Goal: Information Seeking & Learning: Learn about a topic

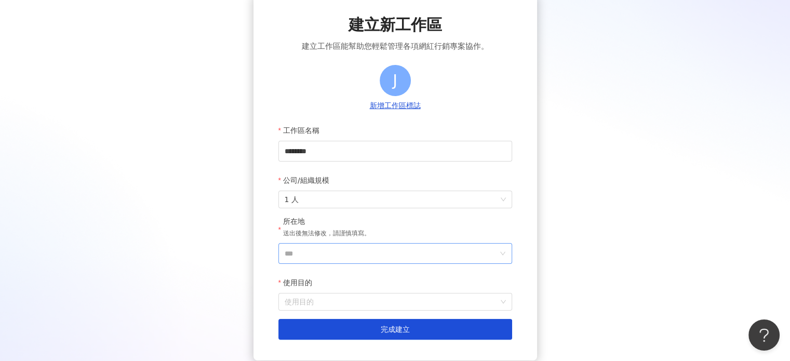
scroll to position [130, 0]
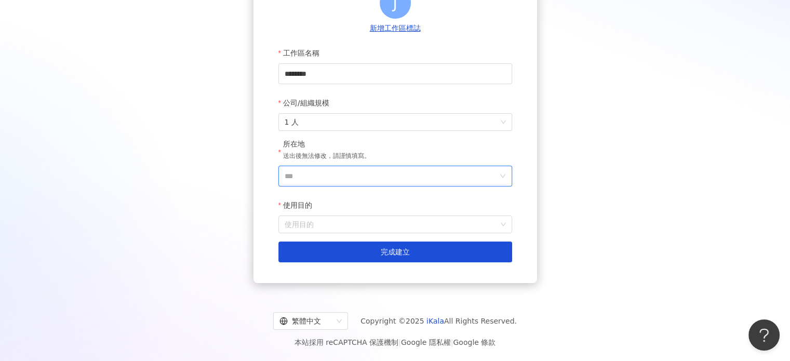
click at [320, 182] on input "***" at bounding box center [391, 176] width 213 height 20
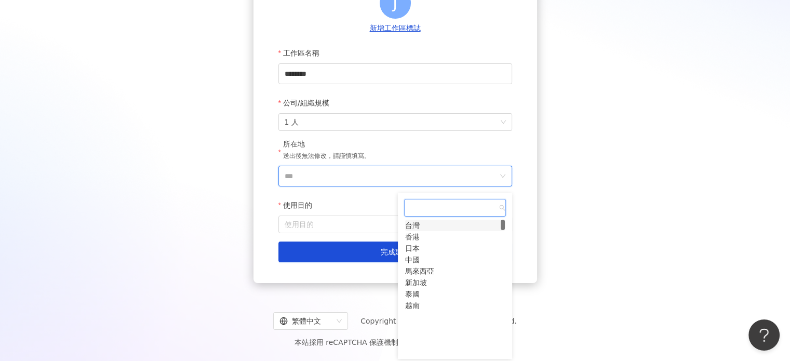
click at [420, 231] on div "台灣" at bounding box center [412, 225] width 15 height 11
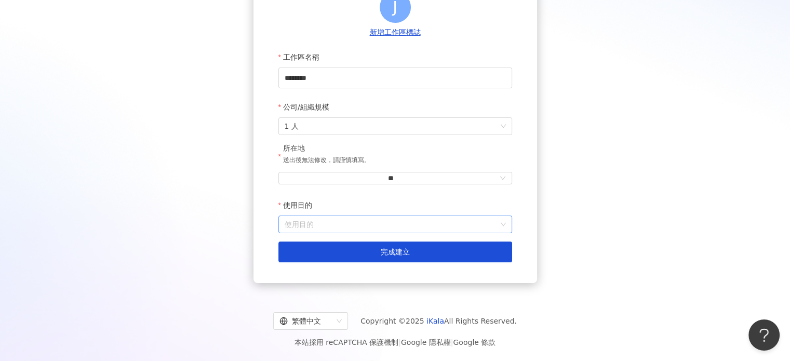
click at [396, 233] on div "使用目的" at bounding box center [395, 225] width 234 height 18
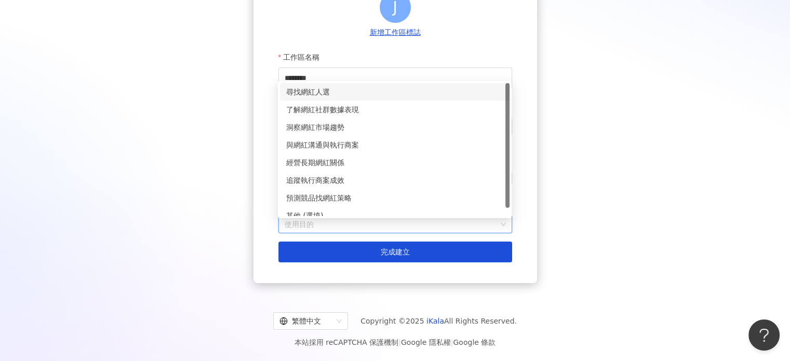
click at [338, 90] on div "尋找網紅人選" at bounding box center [394, 91] width 217 height 11
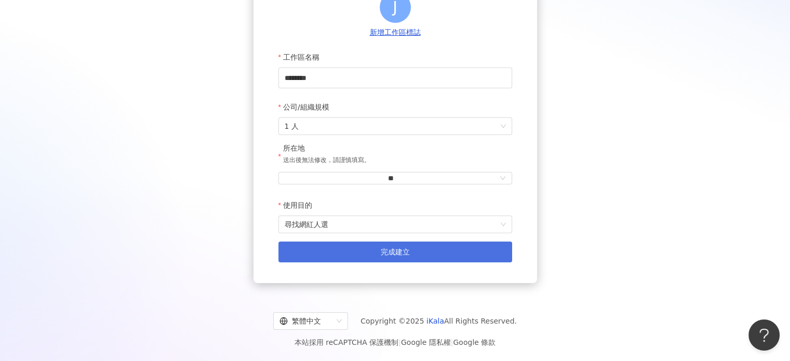
click at [368, 248] on button "完成建立" at bounding box center [395, 252] width 234 height 21
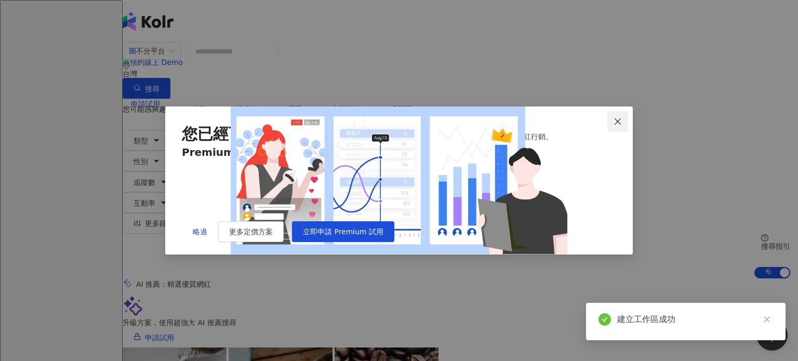
click at [616, 117] on icon "close" at bounding box center [617, 121] width 8 height 8
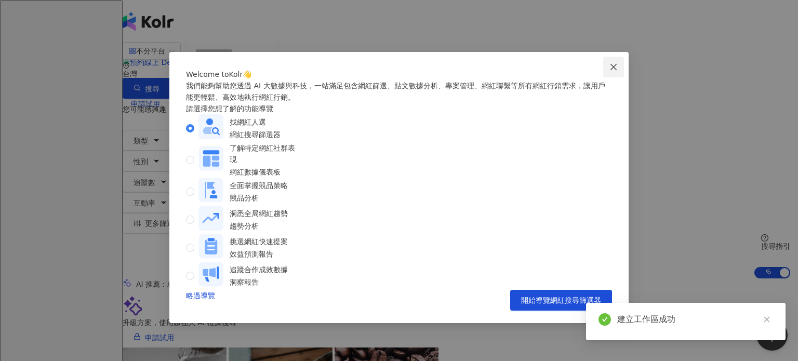
click at [606, 65] on span "Close" at bounding box center [613, 67] width 21 height 8
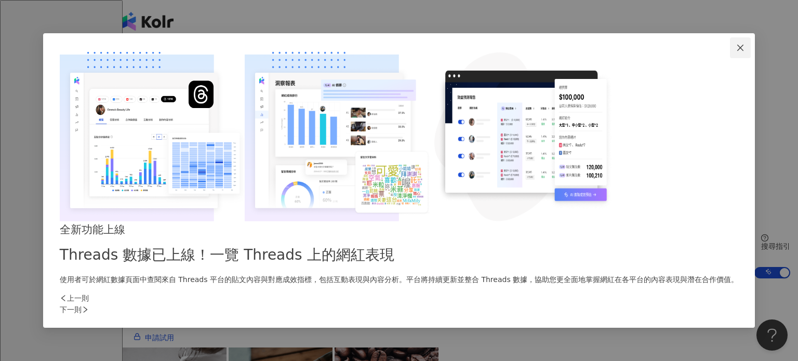
click at [730, 58] on button "Close" at bounding box center [740, 47] width 21 height 21
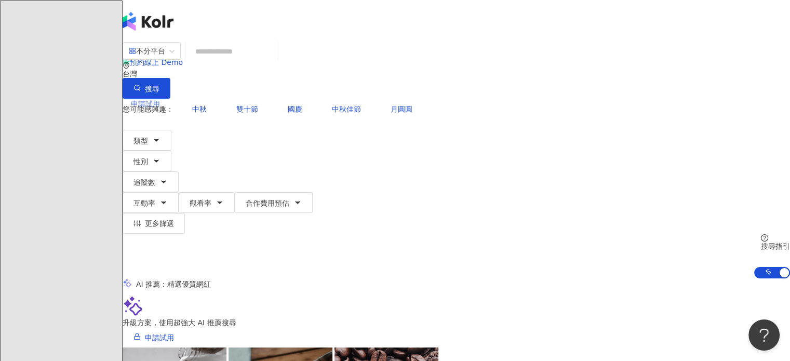
click at [606, 83] on div "申請試用" at bounding box center [456, 104] width 667 height 42
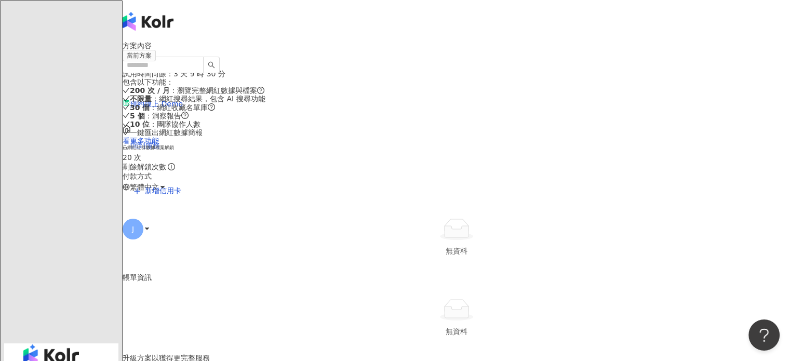
click at [160, 141] on span "回到服務" at bounding box center [145, 145] width 29 height 8
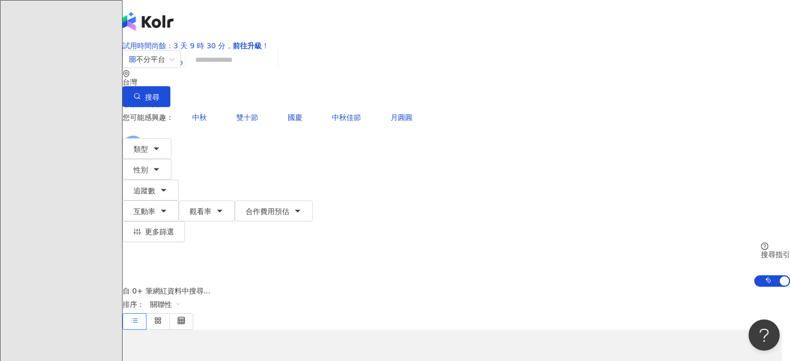
click at [262, 70] on input "search" at bounding box center [232, 60] width 84 height 20
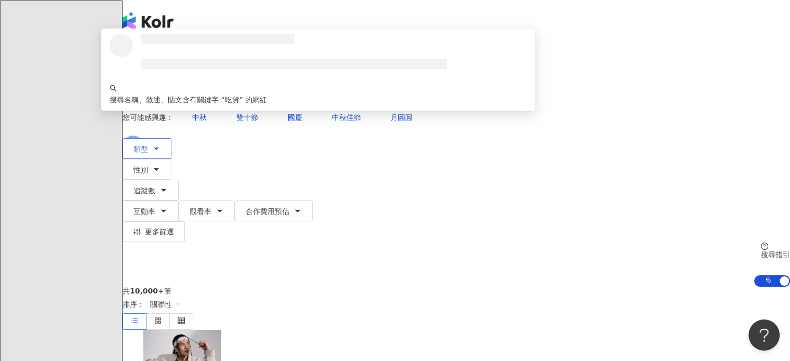
type input "**"
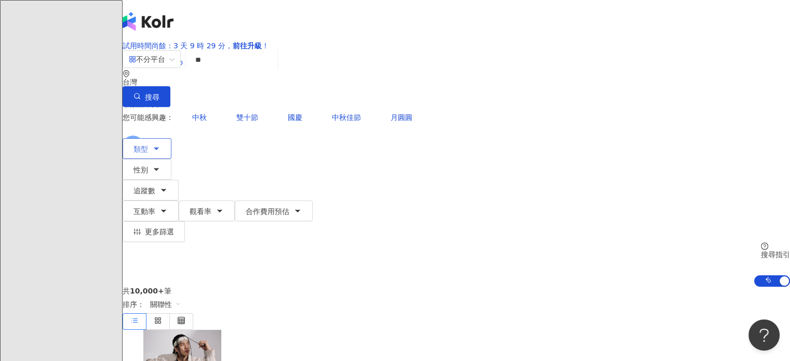
click at [148, 145] on span "類型" at bounding box center [140, 149] width 15 height 8
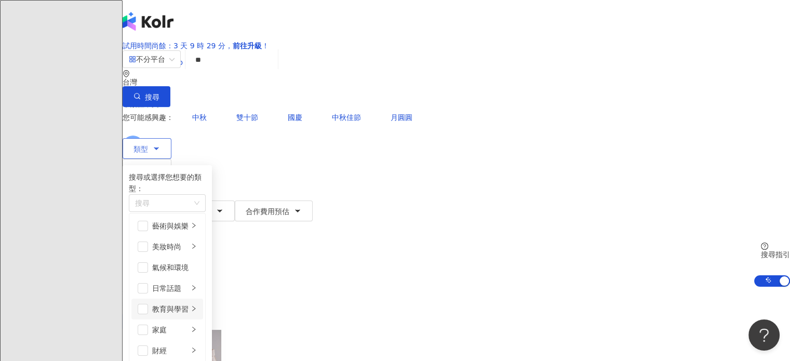
scroll to position [104, 0]
click at [274, 70] on input "**" at bounding box center [232, 60] width 84 height 20
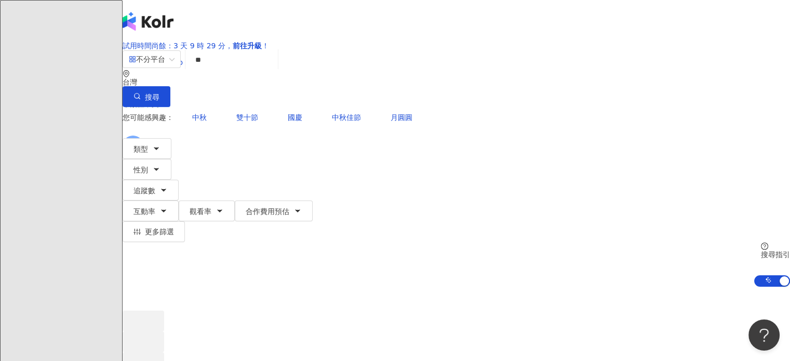
click at [337, 33] on div "el-icon-cs 預約線上 Demo 繁體中文 J" at bounding box center [456, 83] width 667 height 166
click at [155, 186] on span "追蹤數" at bounding box center [144, 190] width 22 height 8
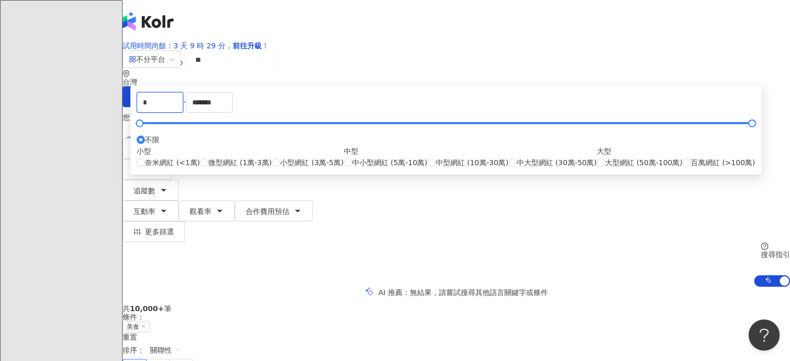
drag, startPoint x: 342, startPoint y: 178, endPoint x: 255, endPoint y: 168, distance: 87.9
click at [255, 168] on div "* - ******* 不限 小型 奈米網紅 (<1萬) 微型網紅 (1萬-3萬) 小型網紅 (3萬-5萬) 中型 中小型網紅 (5萬-10萬) 中型網紅 (…" at bounding box center [445, 130] width 631 height 89
type input "*"
type input "*****"
drag, startPoint x: 447, startPoint y: 178, endPoint x: 360, endPoint y: 178, distance: 86.7
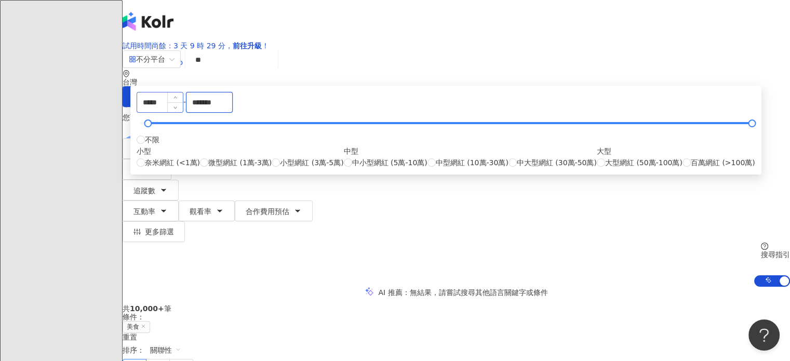
click at [360, 168] on div "***** - ******* 不限 小型 奈米網紅 (<1萬) 微型網紅 (1萬-3萬) 小型網紅 (3萬-5萬) 中型 中小型網紅 (5萬-10萬) 中型…" at bounding box center [446, 130] width 619 height 76
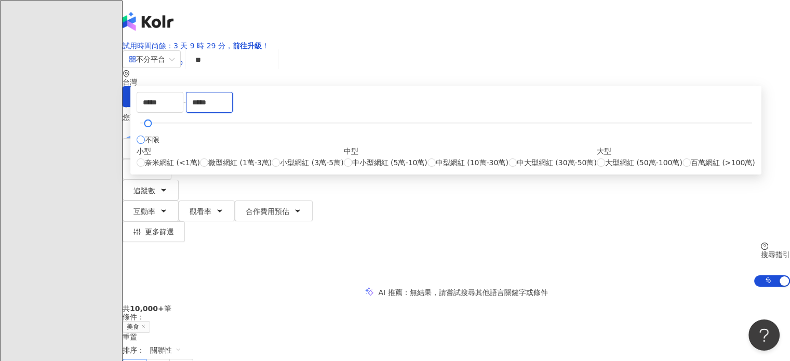
type input "*****"
click at [159, 93] on span "搜尋" at bounding box center [152, 97] width 15 height 8
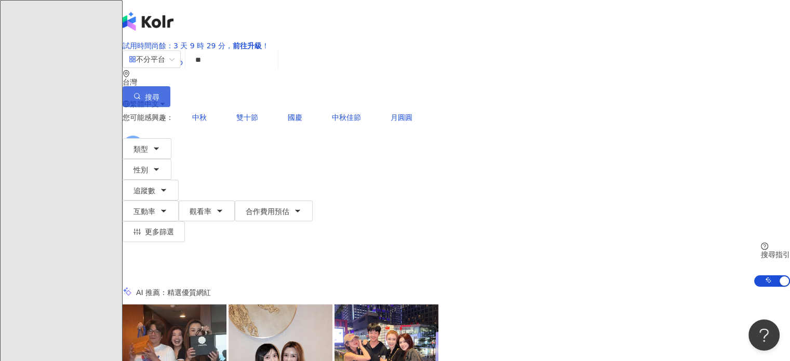
click at [159, 93] on span "搜尋" at bounding box center [152, 97] width 15 height 8
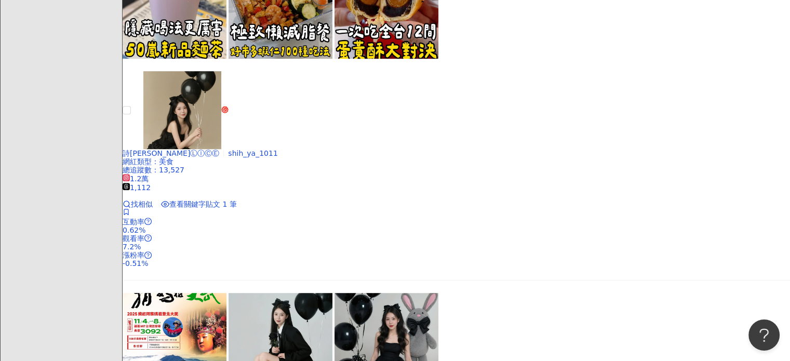
scroll to position [727, 0]
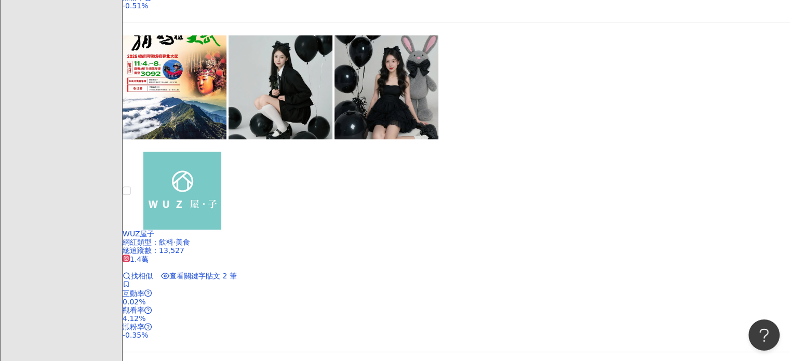
scroll to position [831, 0]
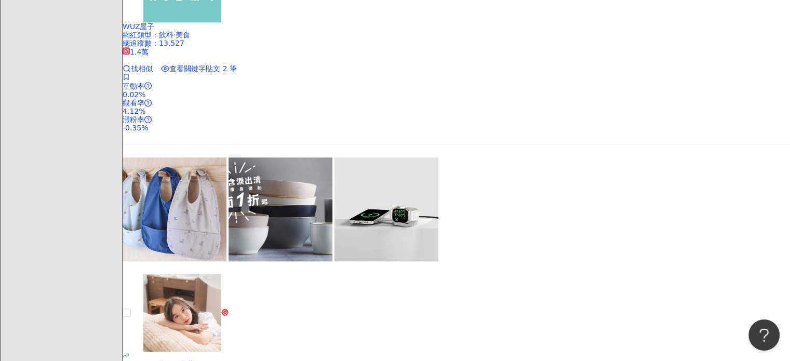
scroll to position [1039, 0]
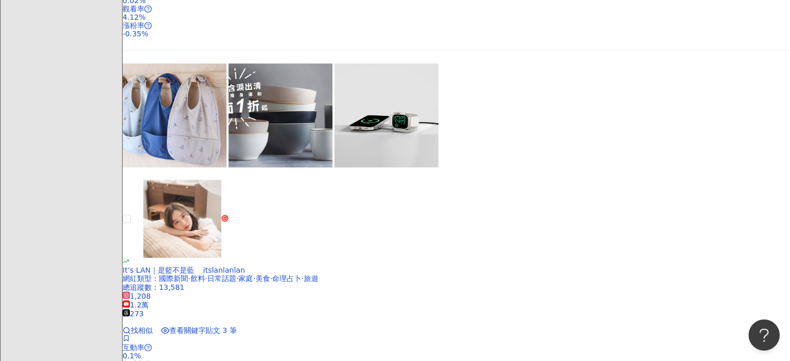
scroll to position [1143, 0]
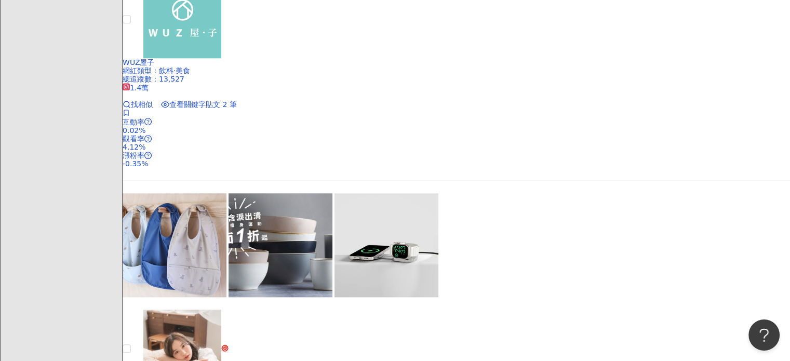
scroll to position [987, 0]
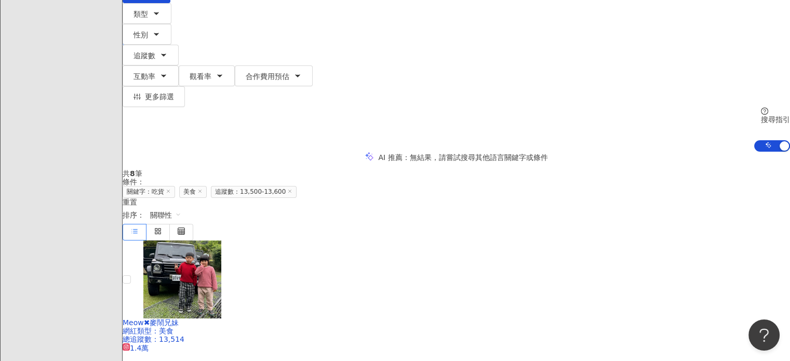
scroll to position [0, 0]
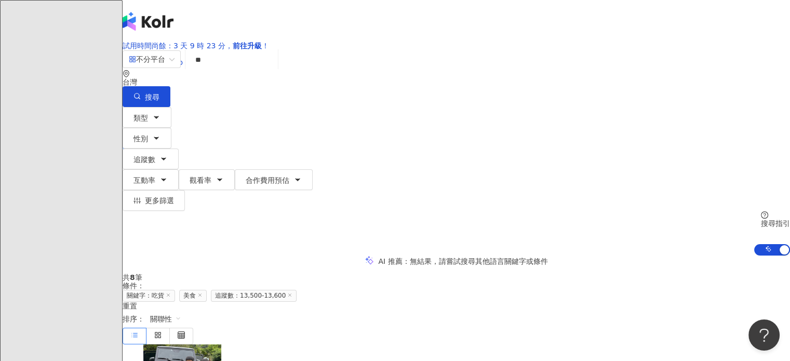
click at [297, 290] on span "追蹤數：13,500-13,600" at bounding box center [254, 296] width 86 height 12
click at [155, 155] on span "追蹤數" at bounding box center [144, 159] width 22 height 8
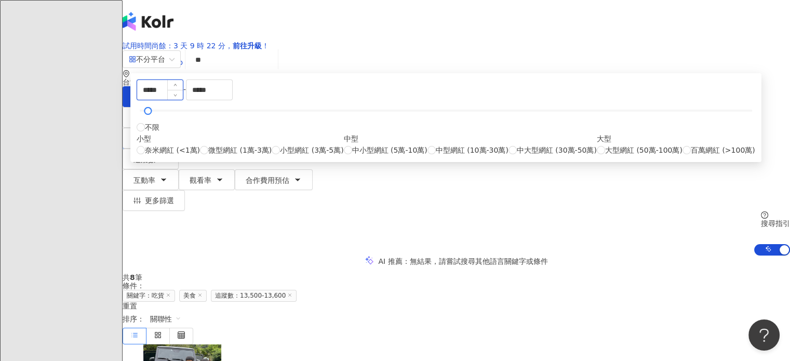
click at [183, 100] on input "*****" at bounding box center [160, 90] width 46 height 20
type input "*****"
click at [232, 100] on input "*****" at bounding box center [209, 90] width 46 height 20
type input "*****"
click at [170, 86] on button "搜尋" at bounding box center [147, 96] width 48 height 21
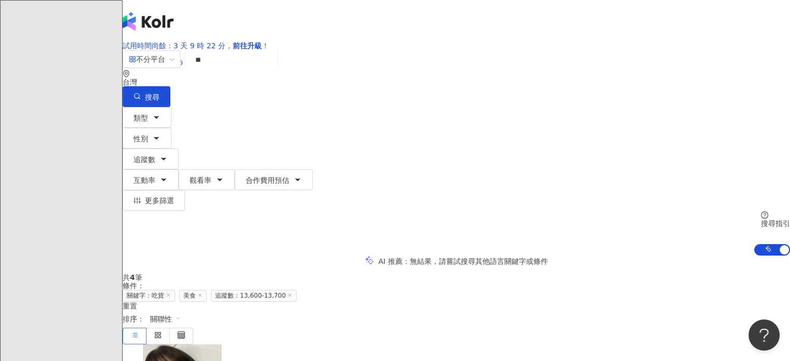
scroll to position [52, 0]
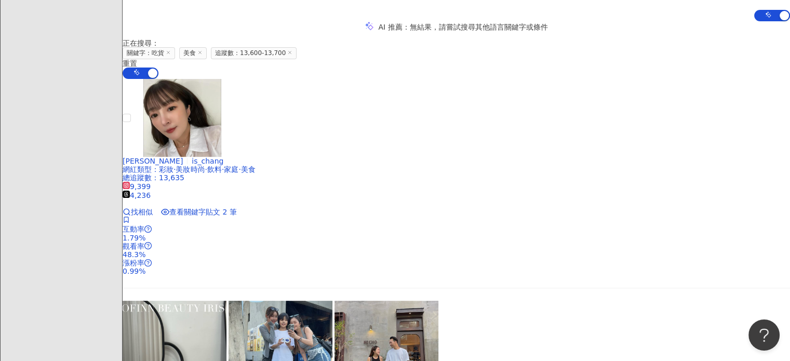
scroll to position [260, 0]
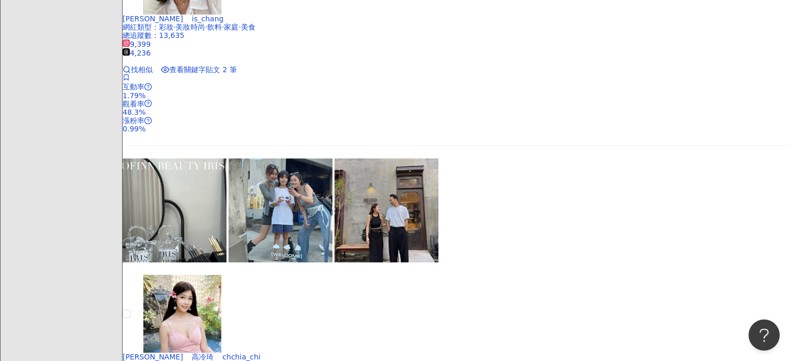
scroll to position [416, 0]
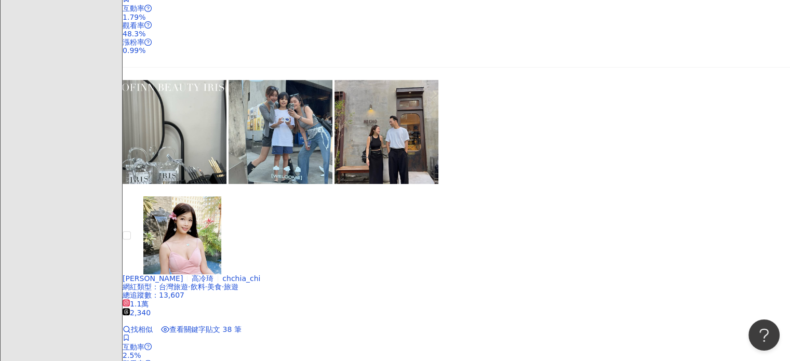
scroll to position [571, 0]
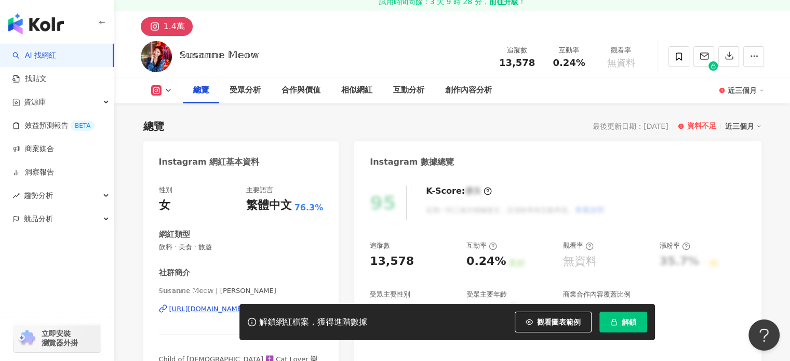
scroll to position [104, 0]
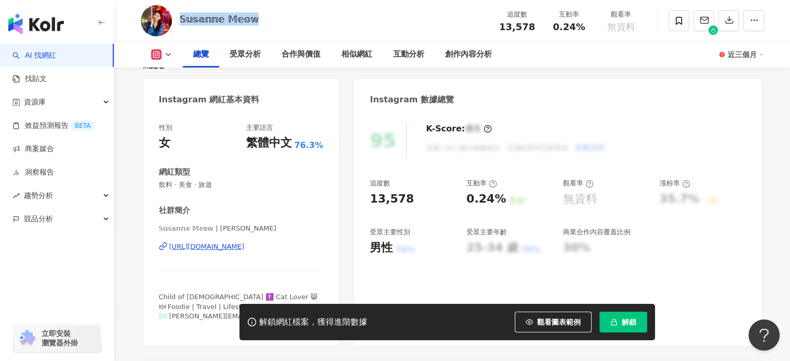
drag, startPoint x: 251, startPoint y: 24, endPoint x: 179, endPoint y: 23, distance: 72.7
click at [179, 23] on div "𝕊𝕦𝕤𝕒𝕟𝕟𝕖 𝕄𝕖𝕠𝕨 追蹤數 13,578 互動率 0.24% 觀看率 無資料" at bounding box center [452, 20] width 665 height 41
copy div "𝕊𝕦𝕤𝕒𝕟𝕟𝕖 𝕄𝕖𝕠𝕨"
click at [245, 249] on div "https://www.instagram.com/susanne_meow/" at bounding box center [206, 246] width 75 height 9
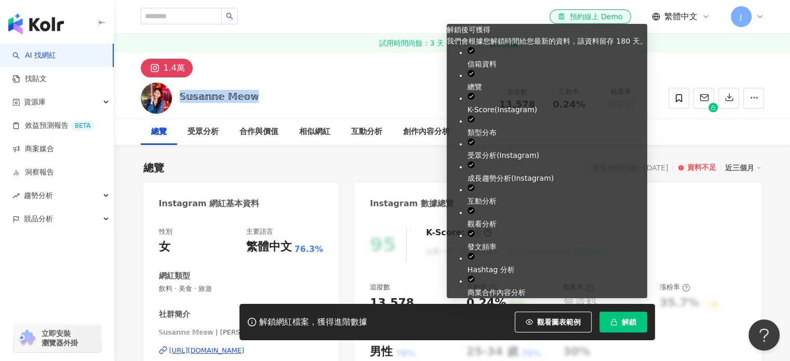
click at [615, 326] on span "button" at bounding box center [613, 322] width 7 height 8
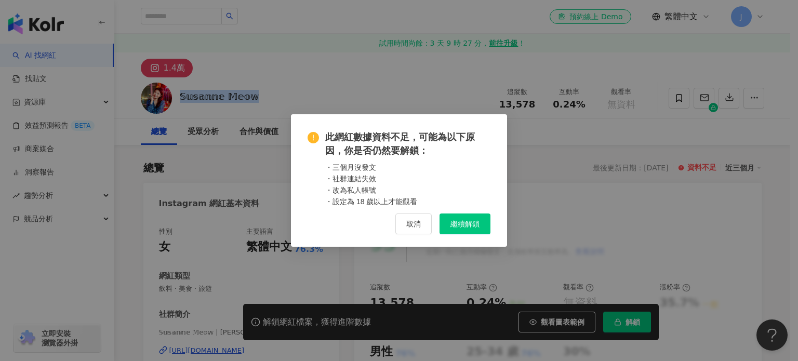
click at [410, 224] on span "取消" at bounding box center [413, 224] width 15 height 8
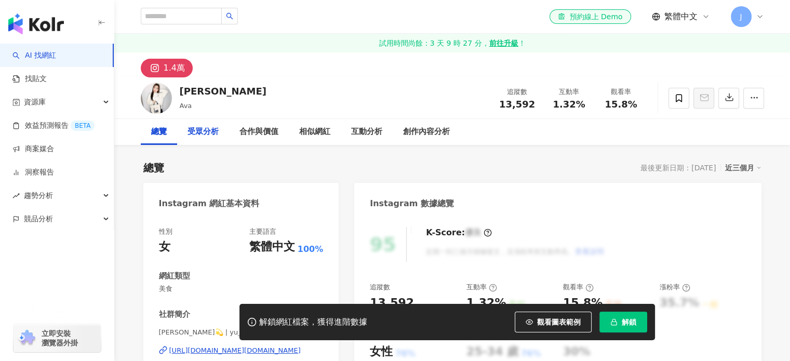
scroll to position [52, 0]
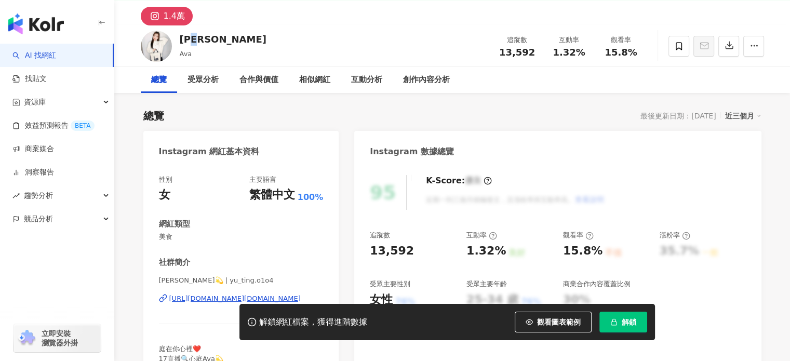
drag, startPoint x: 206, startPoint y: 40, endPoint x: 178, endPoint y: 42, distance: 27.6
click at [178, 39] on div "許瑜庭 Ava 追蹤數 13,592 互動率 1.32% 觀看率 15.8%" at bounding box center [452, 45] width 665 height 41
copy div "庭"
click at [226, 299] on div "https://www.instagram.com/yu_ting.o1o4/" at bounding box center [234, 298] width 131 height 9
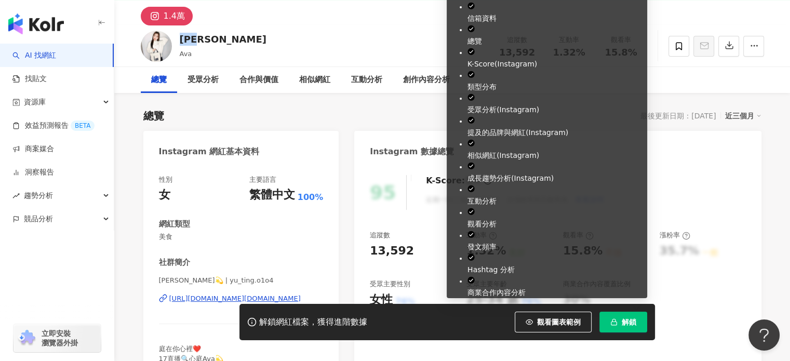
click at [636, 326] on span "解鎖" at bounding box center [629, 322] width 15 height 8
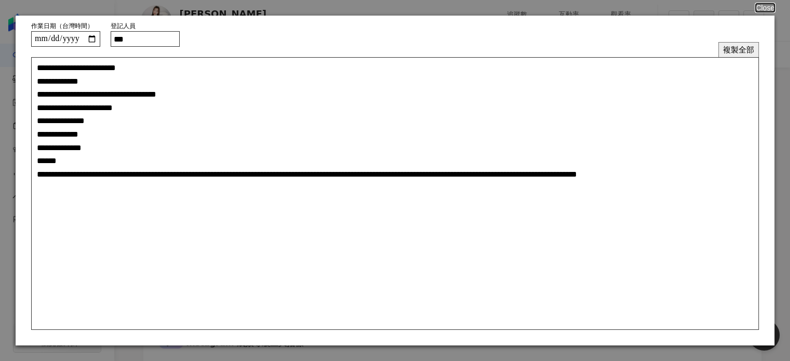
scroll to position [12, 0]
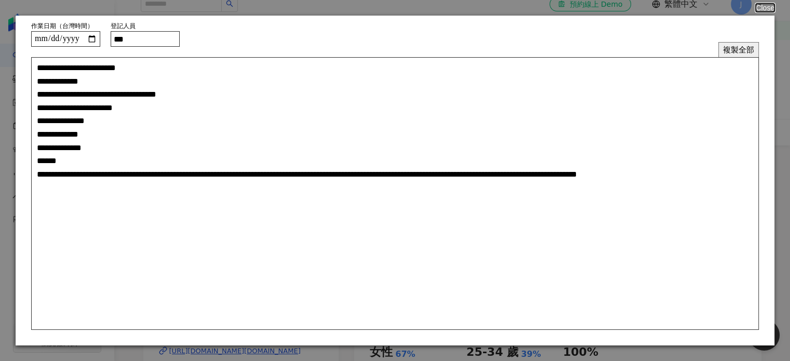
click at [138, 39] on input "***" at bounding box center [145, 39] width 69 height 16
type input "***"
click at [722, 47] on button "複製全部" at bounding box center [738, 49] width 41 height 15
click at [761, 8] on button "Close" at bounding box center [765, 8] width 20 height 8
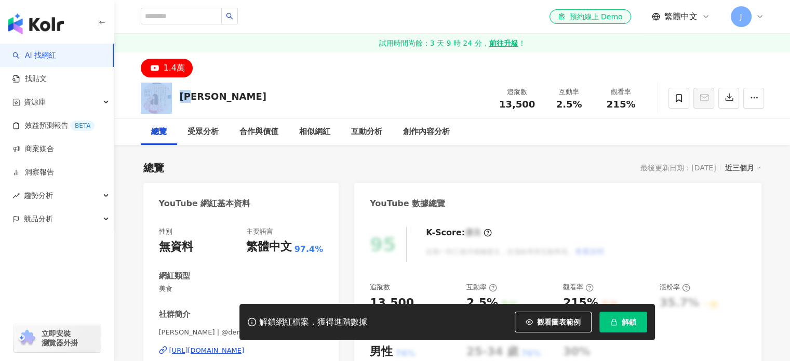
drag, startPoint x: 193, startPoint y: 96, endPoint x: 172, endPoint y: 98, distance: 20.4
click at [171, 98] on div "黛咪 追蹤數 13,500 互動率 2.5% 觀看率 215%" at bounding box center [452, 97] width 665 height 41
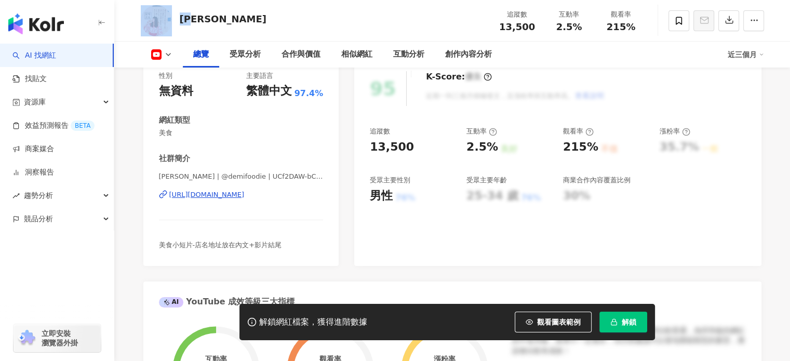
click at [245, 190] on div "https://www.youtube.com/channel/UCf2DAW-bCH01scmzk1Kq0WA" at bounding box center [206, 194] width 75 height 9
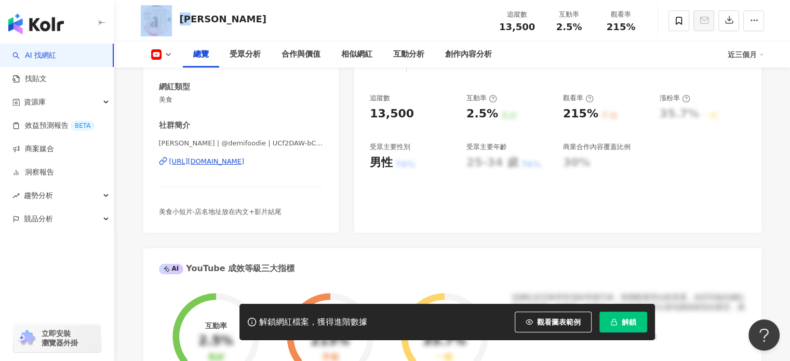
scroll to position [208, 0]
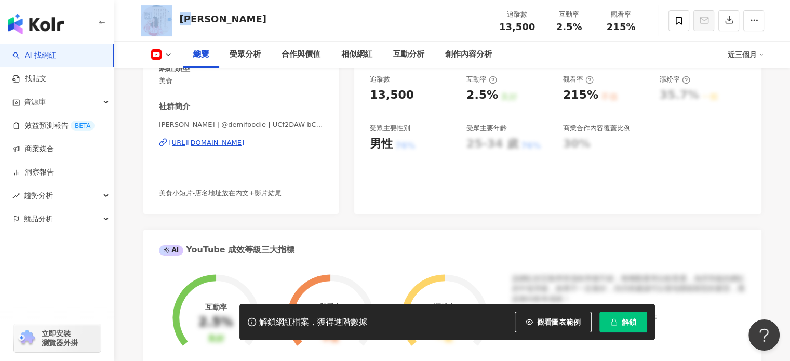
click at [624, 322] on span "解鎖" at bounding box center [629, 322] width 15 height 8
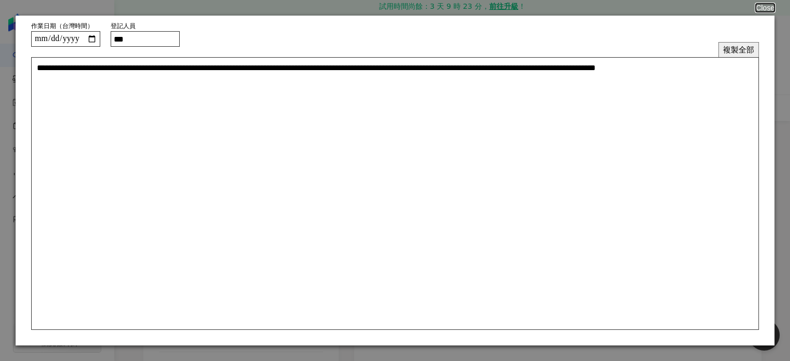
scroll to position [104, 0]
click at [737, 47] on button "複製全部" at bounding box center [738, 49] width 41 height 15
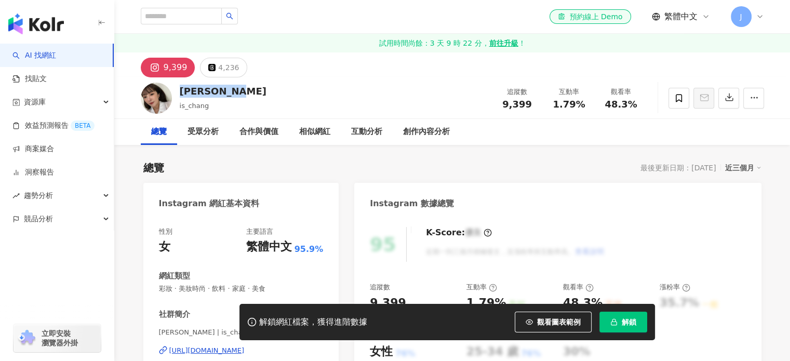
drag, startPoint x: 227, startPoint y: 90, endPoint x: 179, endPoint y: 91, distance: 48.3
click at [179, 91] on div "Iris Chang is_chang 追蹤數 9,399 互動率 1.79% 觀看率 48.3%" at bounding box center [452, 97] width 665 height 41
copy div "Iris Chang"
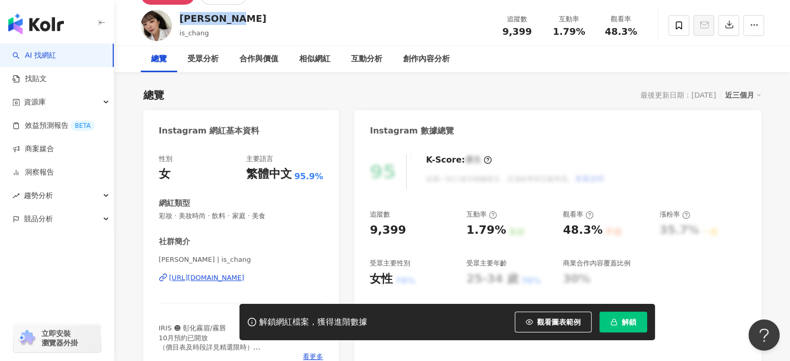
scroll to position [156, 0]
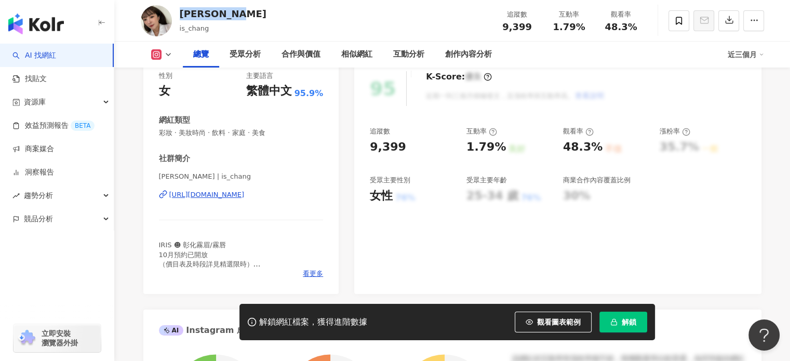
click at [245, 193] on div "https://www.instagram.com/is_chang/" at bounding box center [206, 194] width 75 height 9
click at [632, 328] on button "解鎖" at bounding box center [623, 322] width 48 height 21
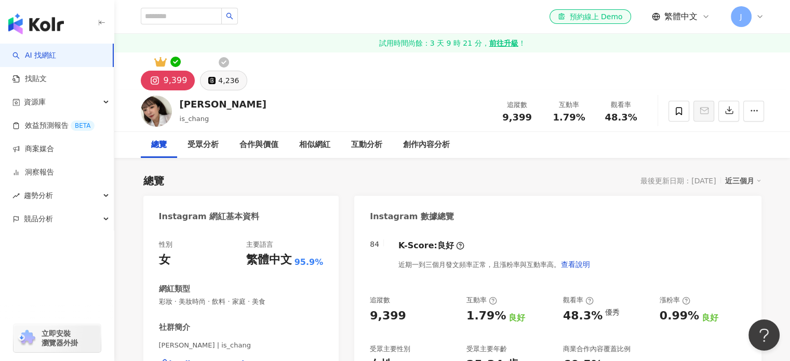
click at [222, 78] on div "4,236" at bounding box center [228, 80] width 21 height 15
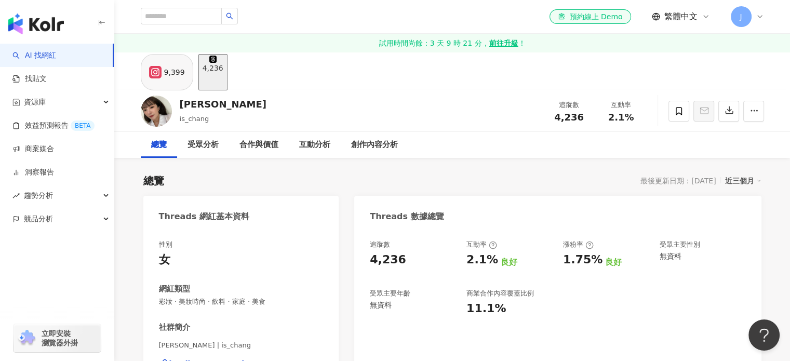
click at [169, 79] on div "9,399" at bounding box center [174, 72] width 21 height 15
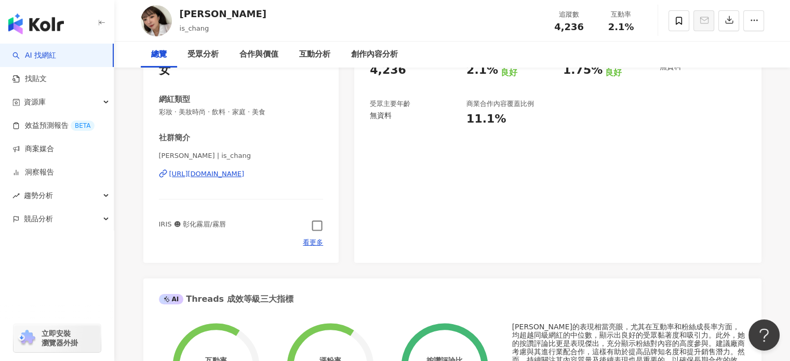
scroll to position [208, 0]
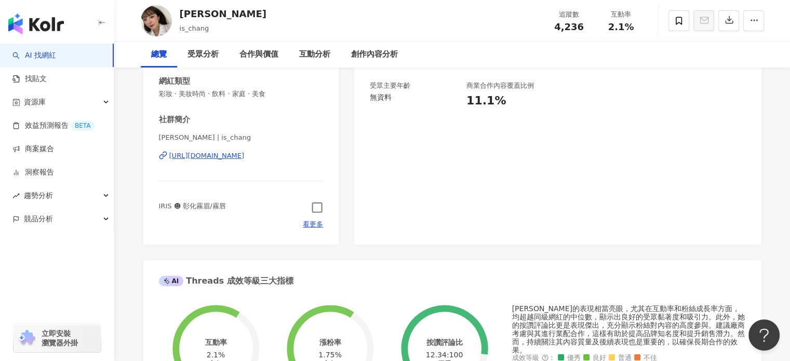
click at [314, 209] on icon "button" at bounding box center [317, 208] width 12 height 12
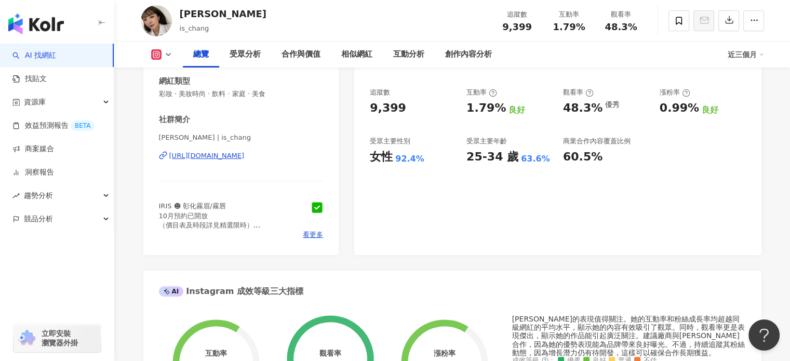
scroll to position [0, 0]
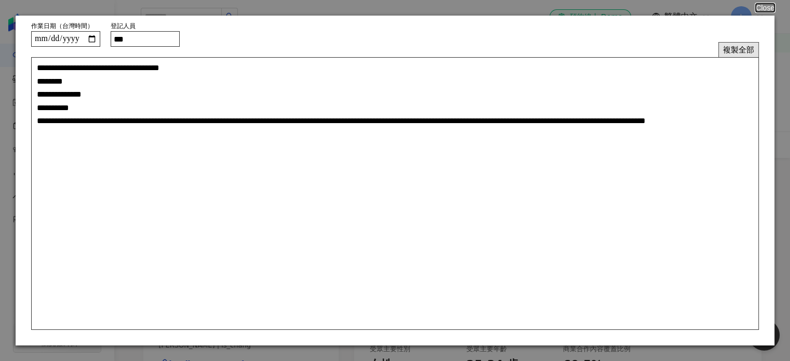
click at [732, 51] on button "複製全部" at bounding box center [738, 49] width 41 height 15
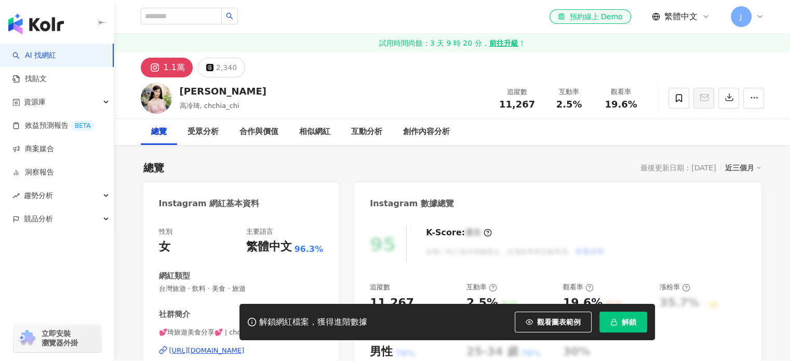
drag, startPoint x: 197, startPoint y: 93, endPoint x: 178, endPoint y: 93, distance: 19.7
click at [178, 93] on div "[PERSON_NAME] 高冷琦, chchia_chi 追蹤數 11,267 互動率 2.5% 觀看率 19.6%" at bounding box center [452, 97] width 665 height 41
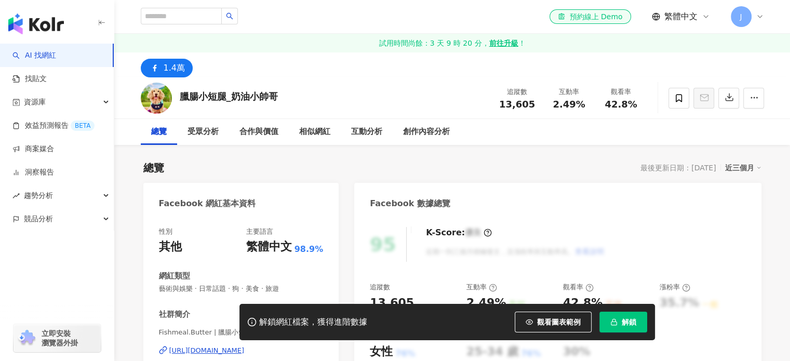
click at [276, 97] on div "臘腸小短腿_奶油小帥哥" at bounding box center [229, 96] width 98 height 13
drag, startPoint x: 225, startPoint y: 96, endPoint x: 179, endPoint y: 94, distance: 46.3
click at [179, 94] on div "臘腸小短腿_奶油小帥哥 追蹤數 13,605 互動率 2.49% 觀看率 42.8%" at bounding box center [452, 97] width 665 height 41
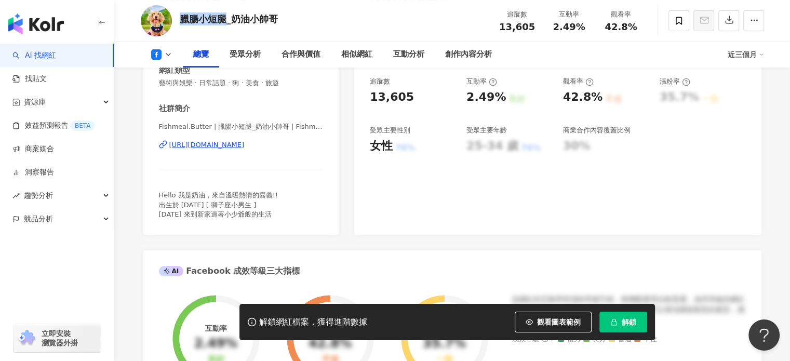
scroll to position [208, 0]
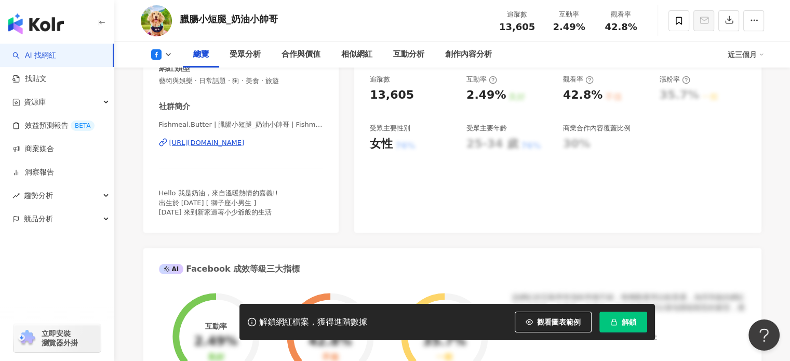
click at [258, 136] on div "Fishmeal.Butter | 臘腸小短腿_奶油小帥哥 | Fishmeal.Butter https://www.facebook.com/501391…" at bounding box center [241, 150] width 165 height 61
click at [245, 143] on div "https://www.facebook.com/501391976579820" at bounding box center [206, 142] width 75 height 9
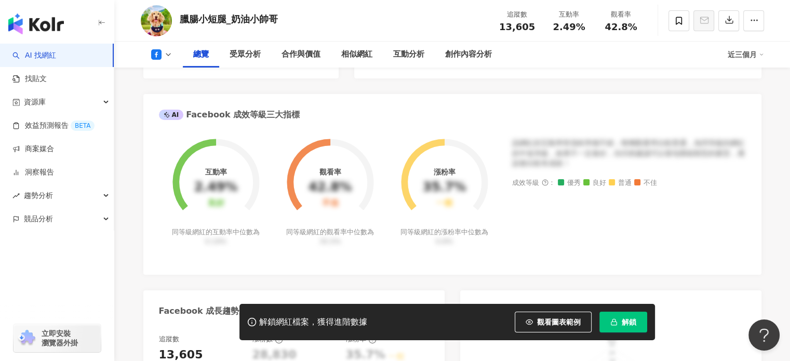
scroll to position [364, 0]
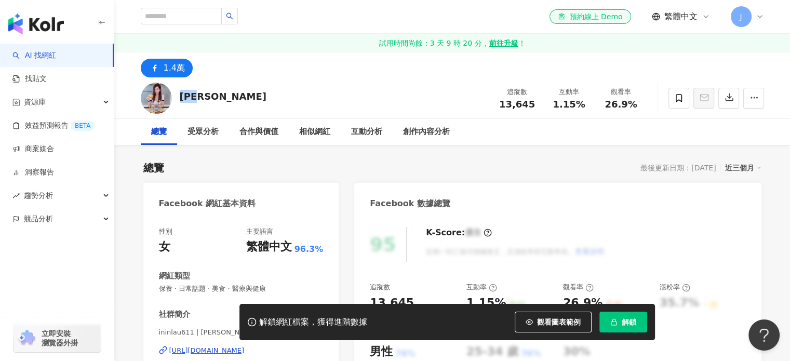
drag, startPoint x: 206, startPoint y: 93, endPoint x: 179, endPoint y: 96, distance: 27.7
click at [180, 96] on div "[PERSON_NAME]" at bounding box center [223, 96] width 87 height 13
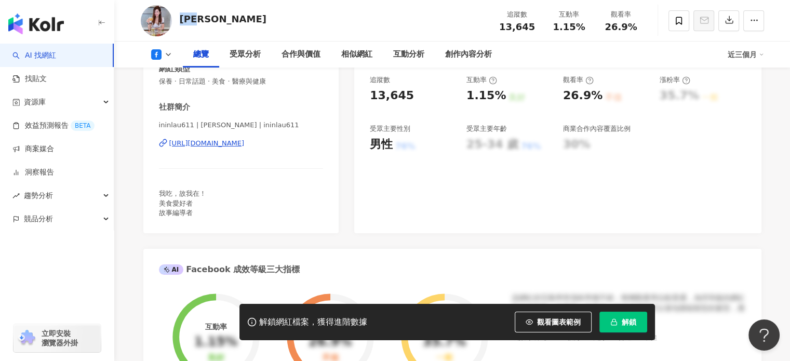
scroll to position [208, 0]
click at [245, 138] on div "[URL][DOMAIN_NAME]" at bounding box center [206, 142] width 75 height 9
click at [633, 324] on span "解鎖" at bounding box center [629, 322] width 15 height 8
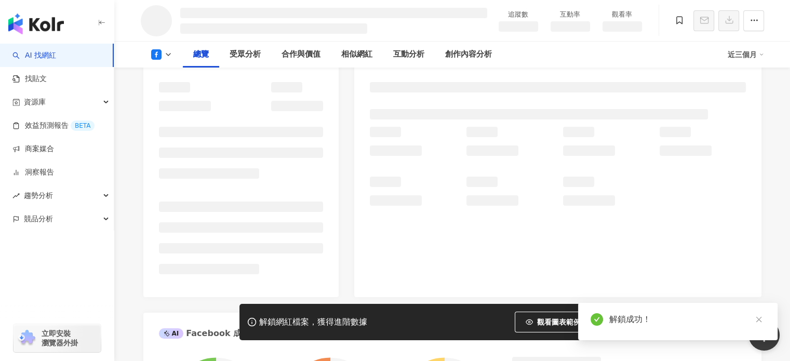
scroll to position [105, 0]
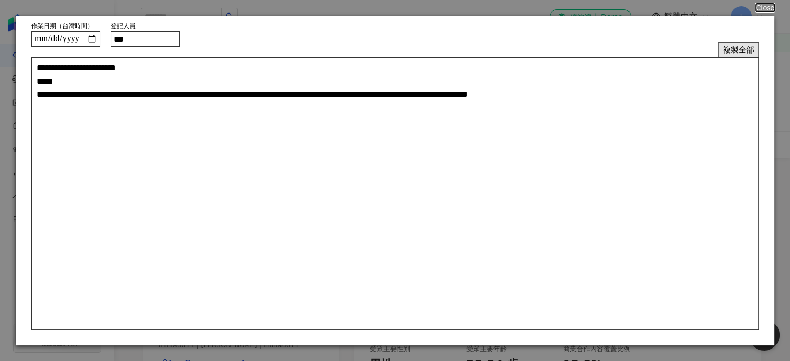
click at [735, 52] on button "複製全部" at bounding box center [738, 49] width 41 height 15
click at [768, 10] on button "Close" at bounding box center [765, 8] width 20 height 8
